Goal: Navigation & Orientation: Find specific page/section

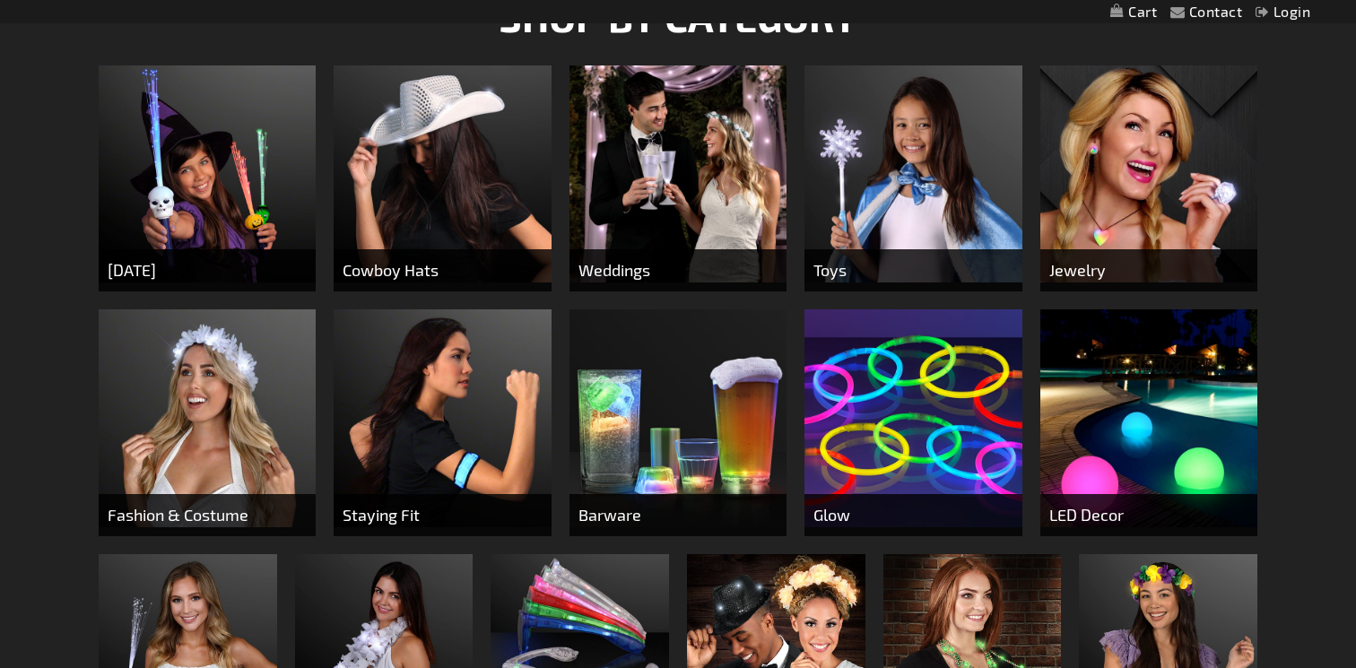
scroll to position [605, 0]
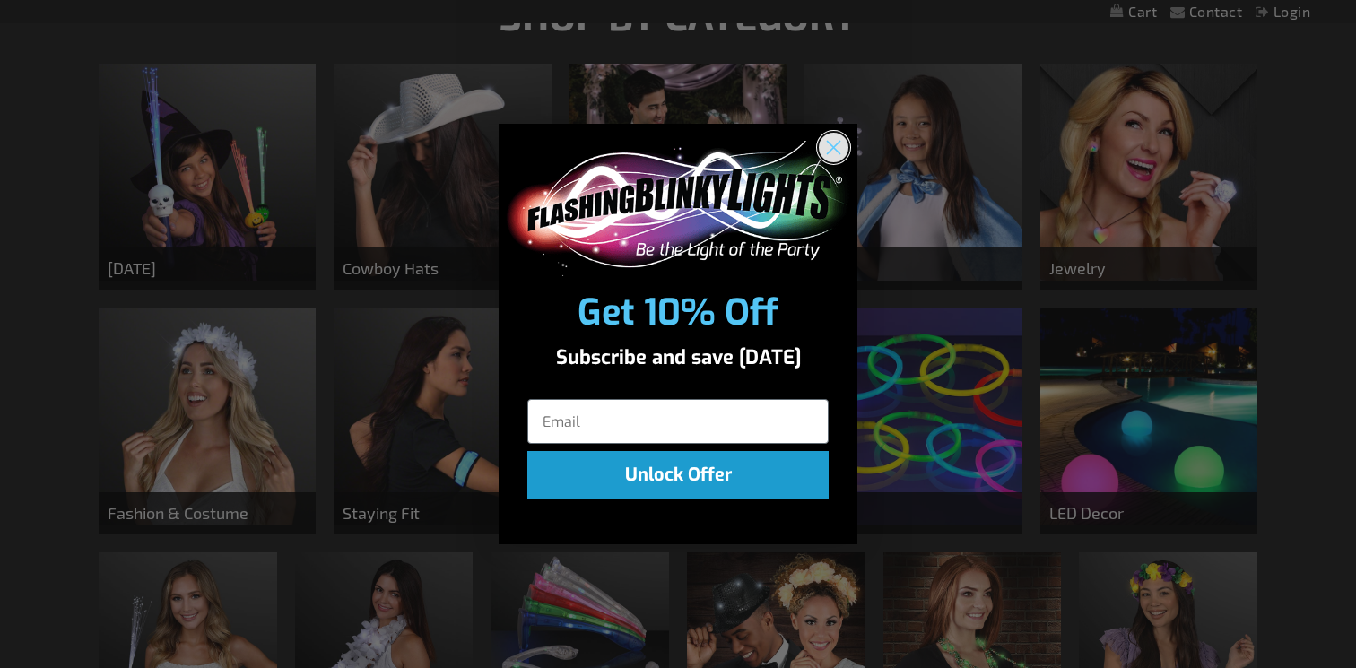
click at [839, 146] on circle "Close dialog" at bounding box center [834, 148] width 30 height 30
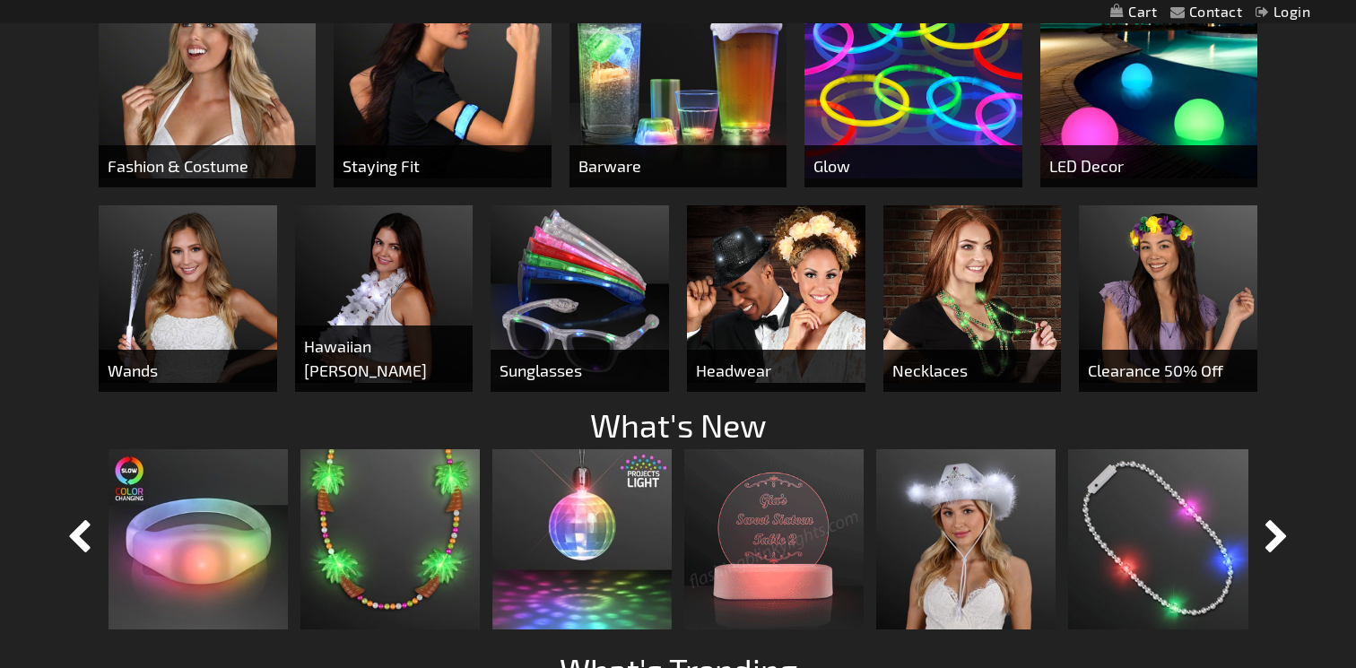
scroll to position [954, 0]
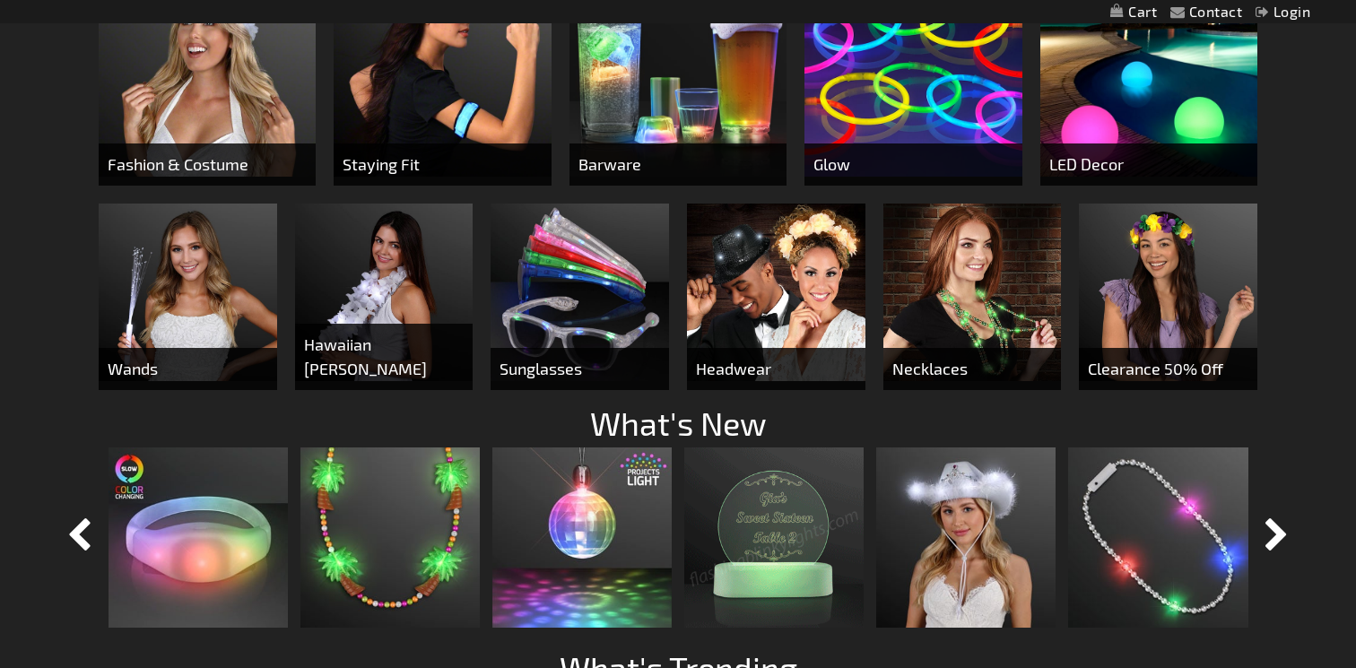
click at [171, 364] on span "Wands" at bounding box center [188, 369] width 178 height 42
click at [168, 317] on img at bounding box center [188, 293] width 178 height 178
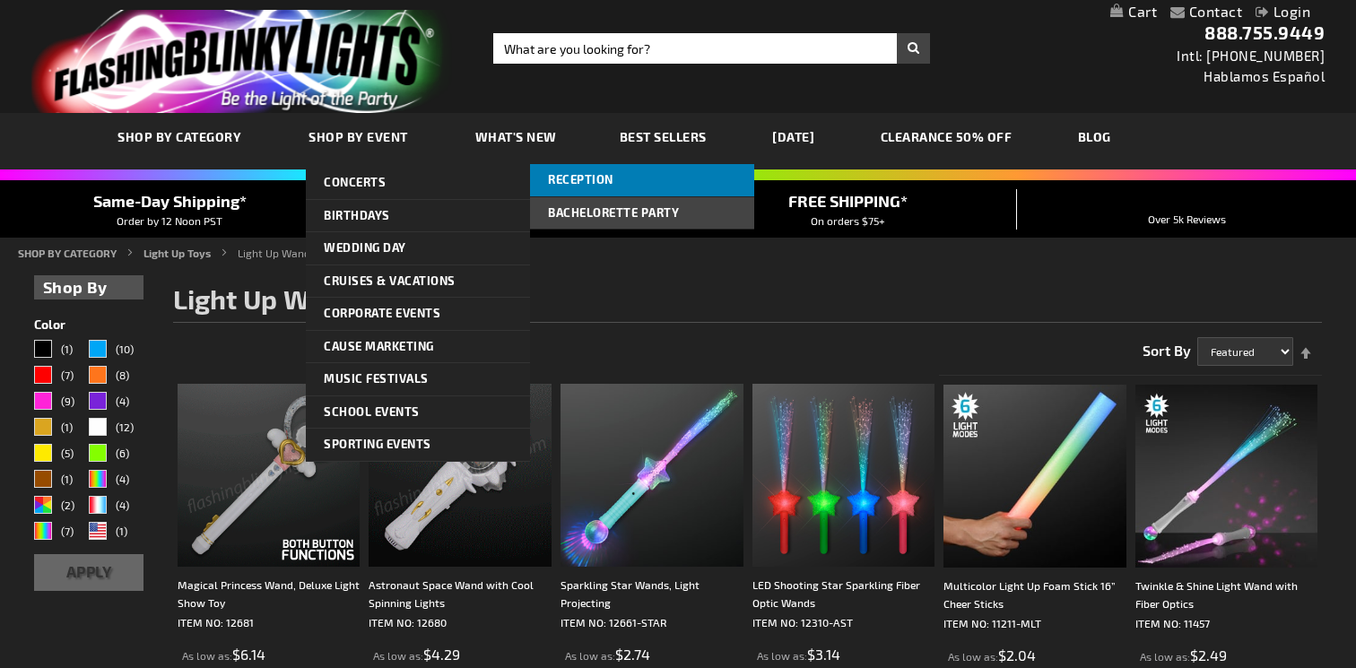
click at [559, 170] on link "Reception" at bounding box center [642, 180] width 224 height 32
